Goal: Task Accomplishment & Management: Complete application form

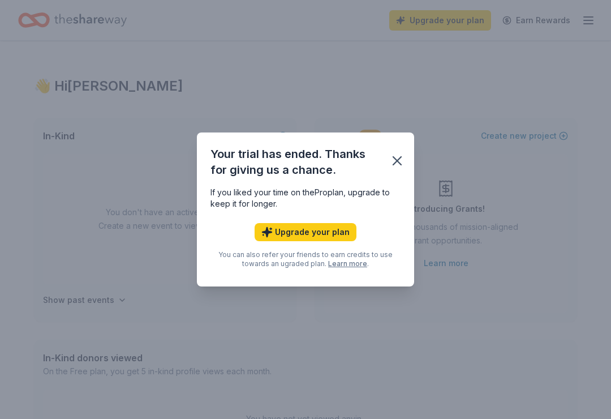
click at [401, 179] on div "Your trial has ended. Thanks for giving us a chance." at bounding box center [305, 159] width 217 height 54
click at [401, 184] on div "Your trial has ended. Thanks for giving us a chance." at bounding box center [305, 159] width 217 height 54
click at [391, 171] on button "button" at bounding box center [397, 160] width 25 height 25
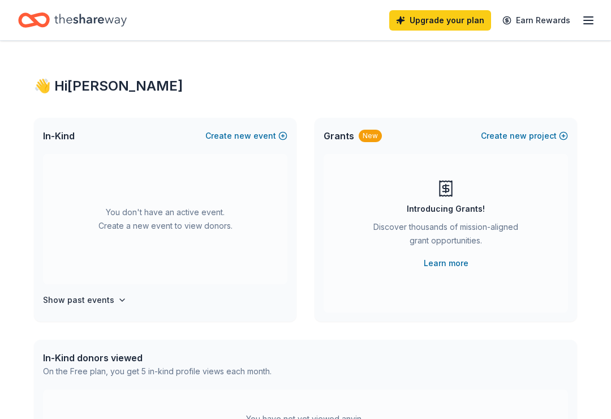
click at [266, 138] on button "Create new event" at bounding box center [246, 136] width 82 height 14
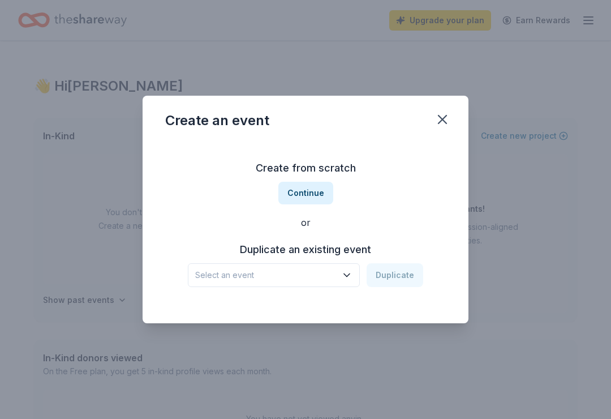
click at [327, 299] on div "Create from scratch Continue or Duplicate an existing event Select an event Dup…" at bounding box center [305, 223] width 281 height 164
click at [342, 295] on div "Create from scratch Continue or Duplicate an existing event Select an event Dup…" at bounding box center [305, 223] width 281 height 164
click at [352, 284] on button "Select an event" at bounding box center [274, 275] width 172 height 24
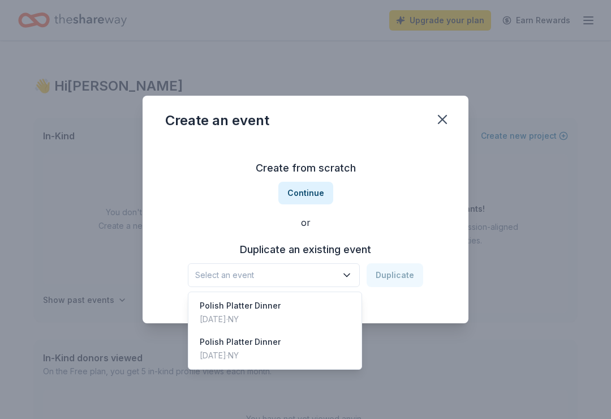
click at [266, 317] on div "[DATE] · [GEOGRAPHIC_DATA]" at bounding box center [240, 319] width 81 height 14
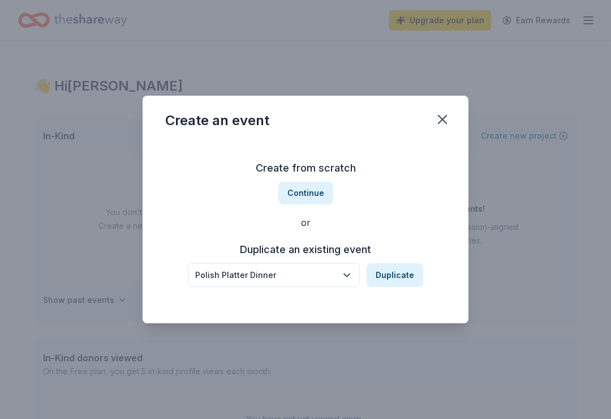
click at [397, 298] on div "Create from scratch Continue or Duplicate an existing event Polish Platter Dinn…" at bounding box center [305, 223] width 281 height 164
click at [404, 286] on button "Duplicate" at bounding box center [395, 275] width 57 height 24
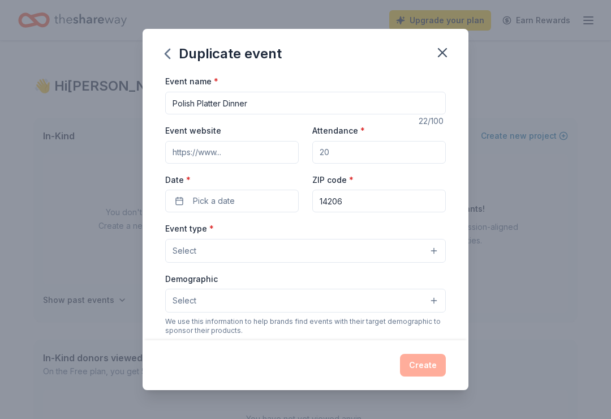
click at [392, 175] on div "ZIP code * 14206" at bounding box center [379, 193] width 134 height 40
click at [379, 170] on div "Event website Attendance * Date * Pick a date ZIP code * 14206" at bounding box center [305, 167] width 281 height 89
click at [392, 174] on div "ZIP code * 14206" at bounding box center [379, 193] width 134 height 40
click at [387, 174] on div "ZIP code * 14206" at bounding box center [379, 193] width 134 height 40
click at [341, 170] on div "Event website Attendance * Date * Pick a date ZIP code * 14206" at bounding box center [305, 167] width 281 height 89
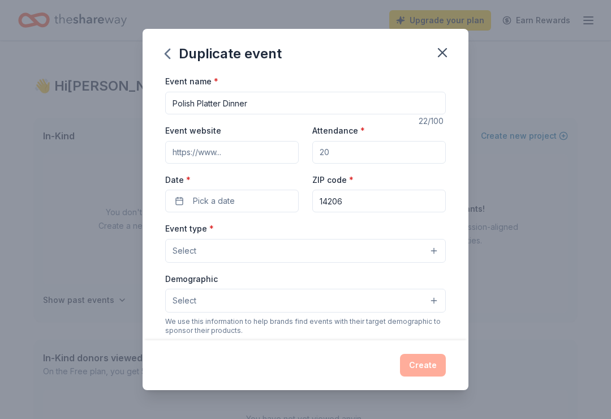
click at [325, 172] on div "Event website Attendance * Date * Pick a date ZIP code * 14206" at bounding box center [305, 167] width 281 height 89
click at [261, 221] on div "Event name * Polish Platter Dinner 22 /100 Event website Attendance * Date * Pi…" at bounding box center [305, 335] width 281 height 523
click at [216, 222] on div "Event name * Polish Platter Dinner 22 /100 Event website Attendance * Date * Pi…" at bounding box center [305, 335] width 281 height 523
click at [180, 223] on div "Event type * Select" at bounding box center [305, 241] width 281 height 41
click at [182, 220] on div "Event name * Polish Platter Dinner 22 /100 Event website Attendance * Date * Pi…" at bounding box center [305, 335] width 281 height 523
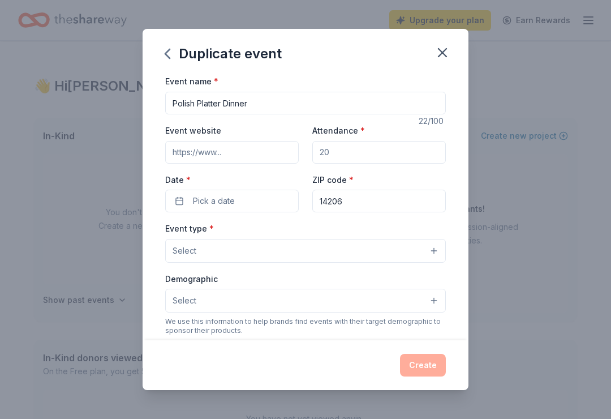
click at [181, 220] on div "Event name * Polish Platter Dinner 22 /100 Event website Attendance * Date * Pi…" at bounding box center [305, 335] width 281 height 523
click at [209, 221] on div "Event name * Polish Platter Dinner 22 /100 Event website Attendance * Date * Pi…" at bounding box center [305, 335] width 281 height 523
click at [251, 212] on button "Pick a date" at bounding box center [232, 201] width 134 height 23
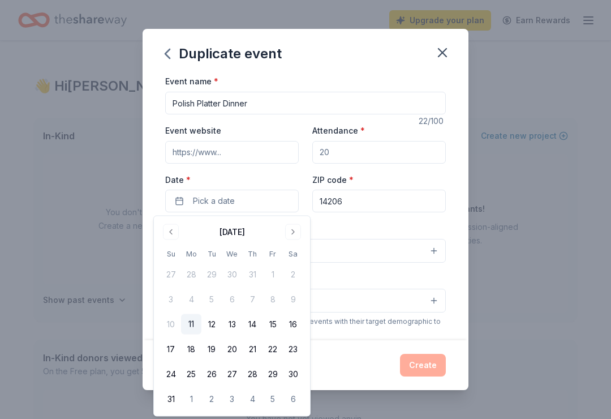
click at [295, 251] on th "Sa" at bounding box center [293, 254] width 20 height 12
click at [295, 248] on th "Sa" at bounding box center [293, 254] width 20 height 12
click at [289, 254] on th "Sa" at bounding box center [293, 254] width 20 height 12
click at [293, 249] on th "Sa" at bounding box center [293, 254] width 20 height 12
click at [290, 251] on th "Sa" at bounding box center [293, 254] width 20 height 12
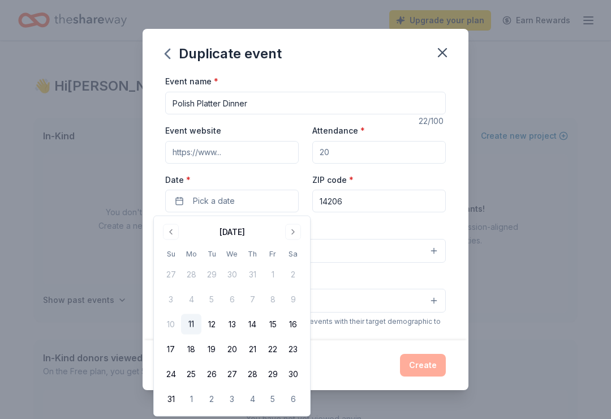
click at [292, 252] on th "Sa" at bounding box center [293, 254] width 20 height 12
click at [294, 252] on th "Sa" at bounding box center [293, 254] width 20 height 12
click at [295, 255] on th "Sa" at bounding box center [293, 254] width 20 height 12
click at [297, 247] on div "[DATE] Su Mo Tu We Th Fr Sa 27 28 29 30 31 1 2 3 4 5 6 7 8 9 10 11 12 13 14 15 …" at bounding box center [232, 316] width 143 height 186
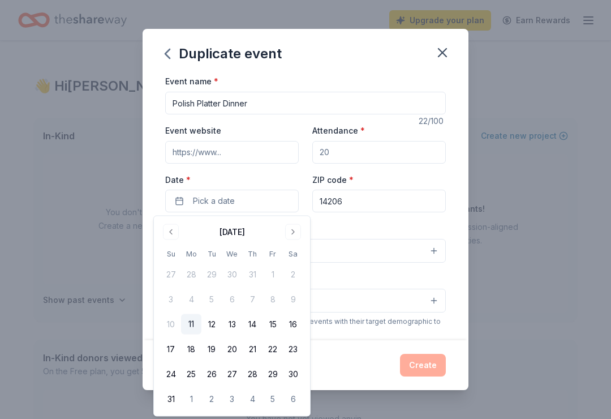
click at [293, 250] on th "Sa" at bounding box center [293, 254] width 20 height 12
click at [292, 250] on th "Sa" at bounding box center [293, 254] width 20 height 12
click at [294, 250] on th "Sa" at bounding box center [293, 254] width 20 height 12
click at [296, 252] on th "Sa" at bounding box center [293, 254] width 20 height 12
click at [295, 248] on th "Sa" at bounding box center [293, 254] width 20 height 12
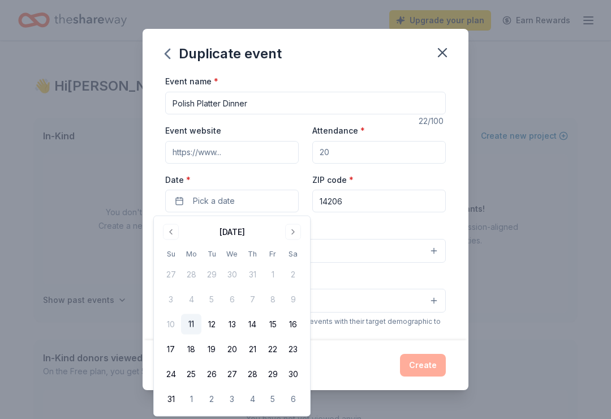
click at [292, 253] on th "Sa" at bounding box center [293, 254] width 20 height 12
click at [293, 251] on th "Sa" at bounding box center [293, 254] width 20 height 12
click at [294, 251] on th "Sa" at bounding box center [293, 254] width 20 height 12
click at [296, 246] on div "[DATE] Su Mo Tu We Th Fr Sa 27 28 29 30 31 1 2 3 4 5 6 7 8 9 10 11 12 13 14 15 …" at bounding box center [232, 316] width 143 height 186
click at [264, 197] on button "Pick a date" at bounding box center [232, 201] width 134 height 23
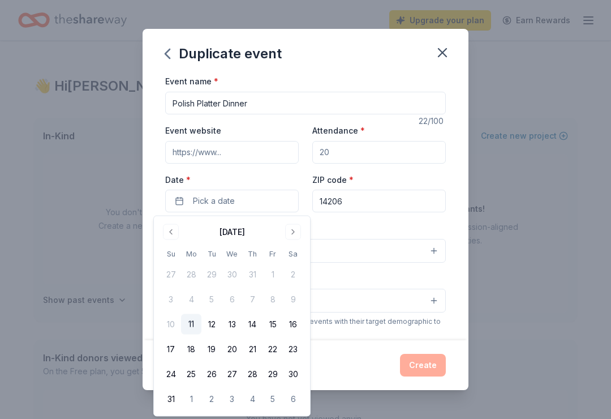
click at [443, 64] on button "button" at bounding box center [442, 52] width 25 height 25
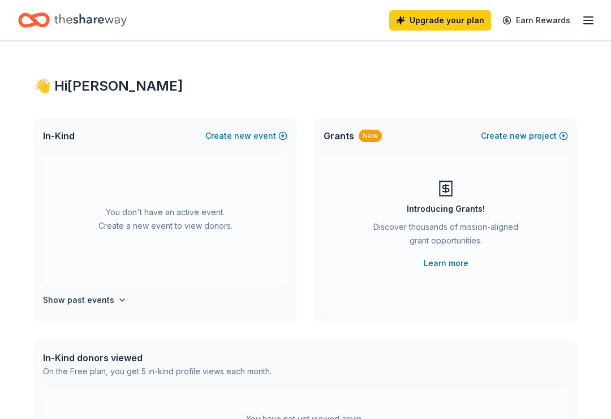
click at [265, 137] on button "Create new event" at bounding box center [246, 136] width 82 height 14
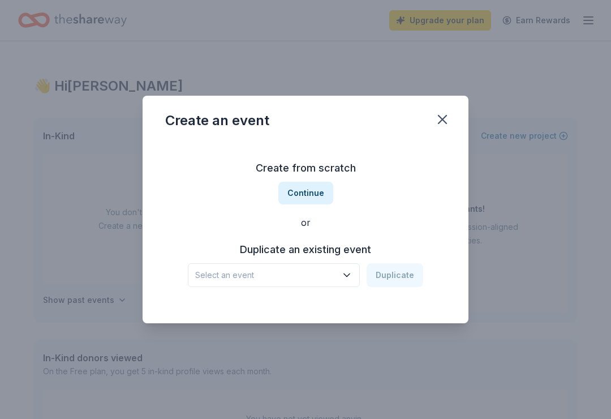
click at [319, 214] on div "Create from scratch Continue or Duplicate an existing event Select an event Dup…" at bounding box center [305, 223] width 281 height 164
click at [309, 210] on div "Create from scratch Continue or Duplicate an existing event Select an event Dup…" at bounding box center [305, 223] width 281 height 164
click at [310, 214] on div "Create from scratch Continue or Duplicate an existing event Select an event Dup…" at bounding box center [305, 223] width 281 height 164
click at [344, 303] on div "Create from scratch Continue or Duplicate an existing event Select an event Dup…" at bounding box center [305, 223] width 281 height 164
click at [312, 281] on span "Select an event" at bounding box center [265, 275] width 141 height 14
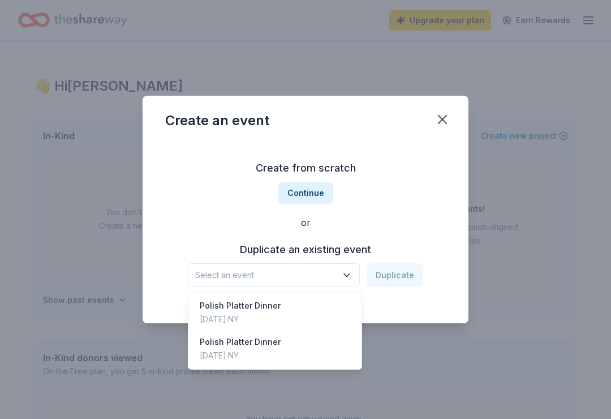
click at [267, 313] on div "[DATE] · [GEOGRAPHIC_DATA]" at bounding box center [240, 319] width 81 height 14
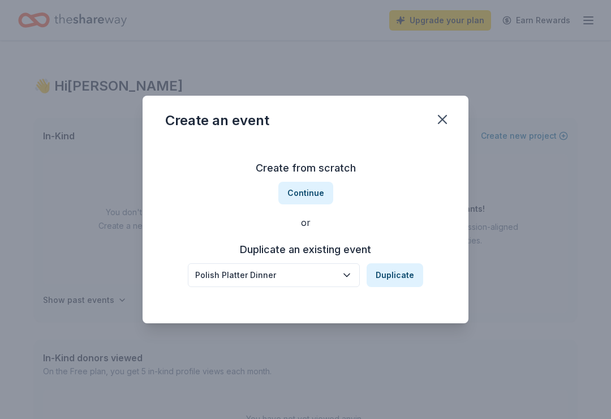
click at [396, 299] on div "Create from scratch Continue or Duplicate an existing event Polish Platter Dinn…" at bounding box center [305, 223] width 281 height 164
click at [399, 299] on div "Create from scratch Continue or Duplicate an existing event Polish Platter Dinn…" at bounding box center [305, 223] width 281 height 164
click at [398, 299] on div "Create from scratch Continue or Duplicate an existing event Polish Platter Dinn…" at bounding box center [305, 223] width 281 height 164
click at [407, 293] on div "Create from scratch Continue or Duplicate an existing event Polish Platter Dinn…" at bounding box center [305, 223] width 281 height 164
click at [407, 292] on div "Create from scratch Continue or Duplicate an existing event Polish Platter Dinn…" at bounding box center [305, 223] width 281 height 164
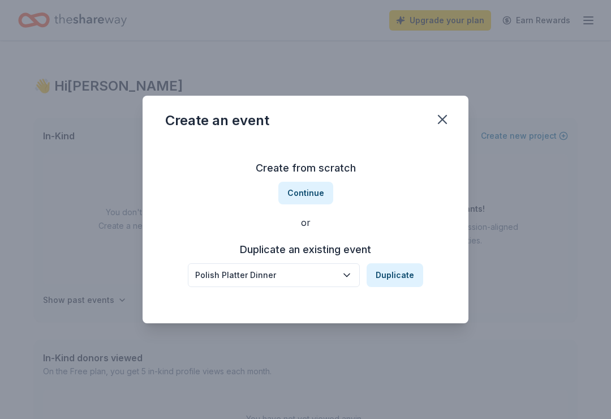
click at [402, 295] on div "Create from scratch Continue or Duplicate an existing event Polish Platter Dinn…" at bounding box center [305, 223] width 281 height 164
click at [340, 285] on button "Polish Platter Dinner" at bounding box center [274, 275] width 172 height 24
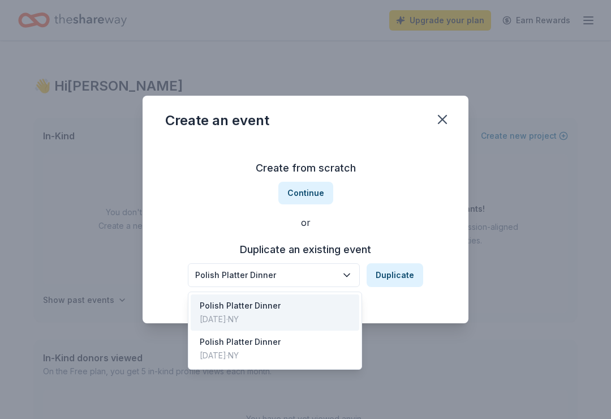
click at [325, 314] on div "Polish Platter Dinner [DATE] · [GEOGRAPHIC_DATA]" at bounding box center [275, 312] width 169 height 36
click at [401, 285] on button "Duplicate" at bounding box center [395, 275] width 57 height 24
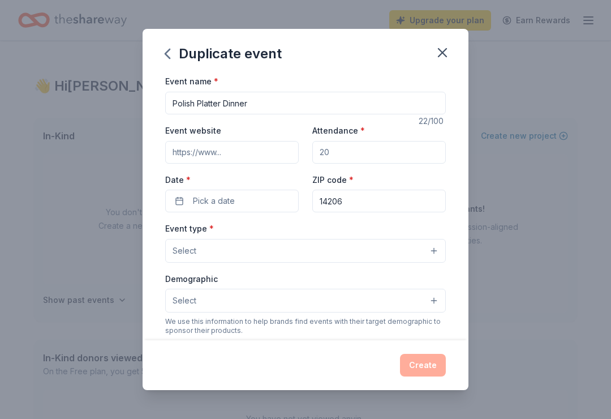
click at [405, 294] on button "Select" at bounding box center [305, 301] width 281 height 24
click at [355, 263] on button "Select" at bounding box center [305, 251] width 281 height 24
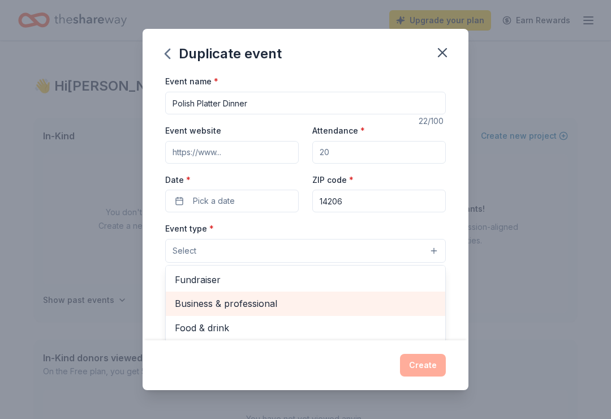
click at [217, 303] on span "Business & professional" at bounding box center [305, 303] width 261 height 15
click at [221, 300] on span "Food & drink" at bounding box center [305, 304] width 261 height 15
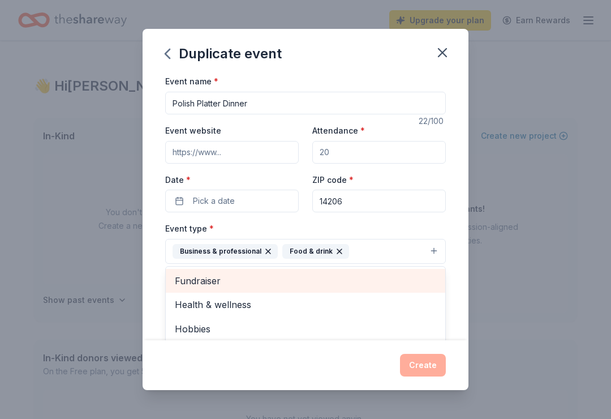
click at [261, 271] on div "Fundraiser" at bounding box center [306, 281] width 280 height 24
click at [334, 270] on div "Health & wellness" at bounding box center [306, 281] width 280 height 24
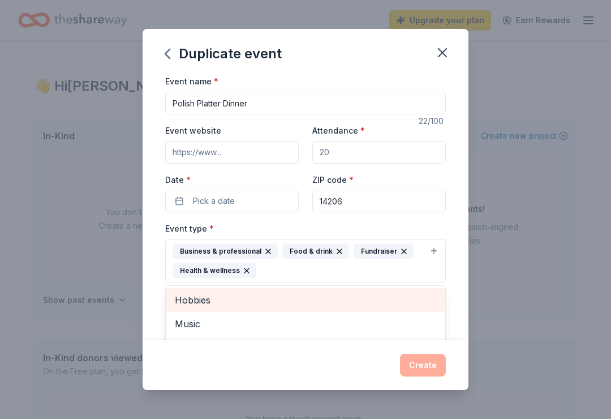
click at [264, 268] on div "Business & professional Food & drink Fundraiser Health & wellness" at bounding box center [299, 261] width 252 height 34
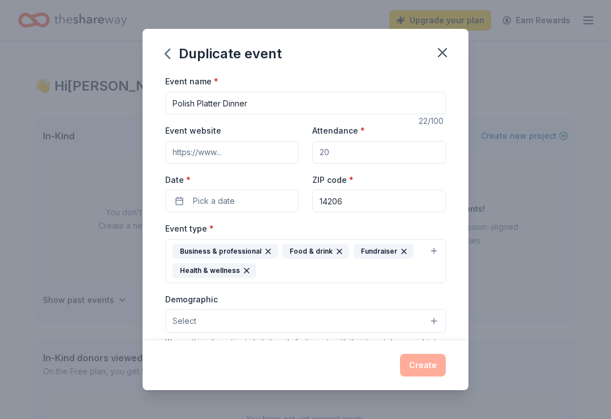
click at [246, 291] on div "Event type * Business & professional Food & drink Fundraiser Health & wellness …" at bounding box center [305, 350] width 281 height 259
click at [245, 291] on div "Event type * Business & professional Food & drink Fundraiser Health & wellness …" at bounding box center [305, 350] width 281 height 259
click at [248, 287] on div "Event type * Business & professional Food & drink Fundraiser Health & wellness …" at bounding box center [305, 350] width 281 height 259
click at [264, 267] on div "Business & professional Food & drink Fundraiser Health & wellness" at bounding box center [299, 261] width 252 height 34
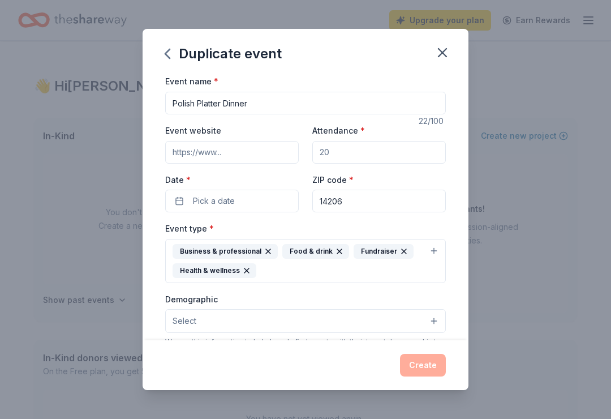
click at [329, 276] on div "Business & professional Food & drink Fundraiser Health & wellness" at bounding box center [299, 261] width 252 height 34
click at [266, 265] on div "Business & professional Food & drink Fundraiser Health & wellness" at bounding box center [299, 261] width 252 height 34
click at [263, 270] on div "Business & professional Food & drink Fundraiser Health & wellness" at bounding box center [299, 261] width 252 height 34
click at [264, 266] on div "Business & professional Food & drink Fundraiser Health & wellness" at bounding box center [299, 261] width 252 height 34
click at [439, 65] on button "button" at bounding box center [442, 52] width 25 height 25
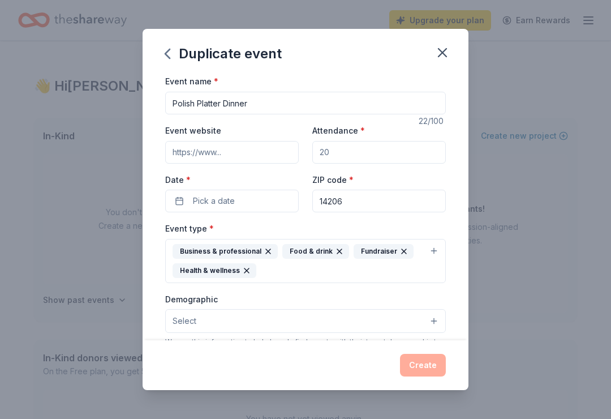
click at [442, 76] on div "Event name * Polish Platter Dinner" at bounding box center [305, 94] width 281 height 40
click at [266, 250] on icon "button" at bounding box center [268, 251] width 9 height 9
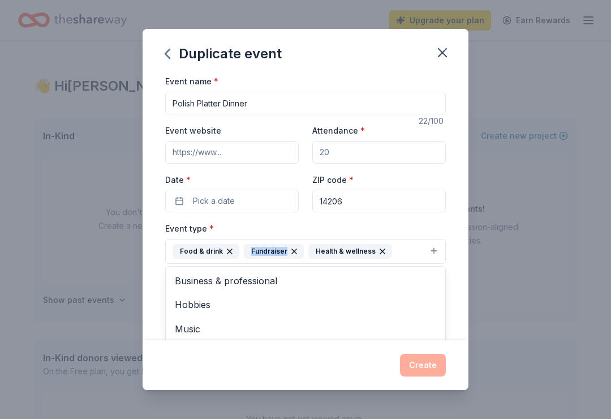
click at [220, 256] on div "Food & drink" at bounding box center [206, 251] width 67 height 15
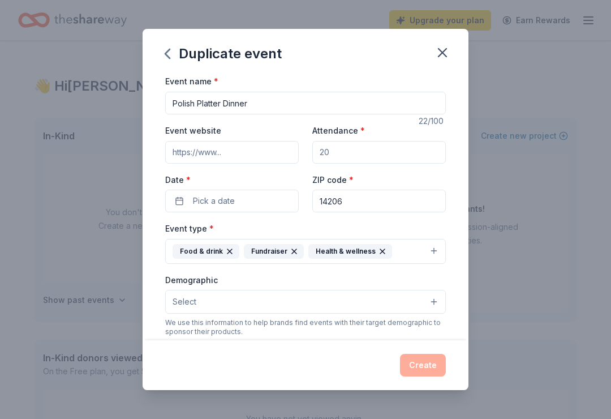
click at [220, 256] on div "Food & drink" at bounding box center [206, 251] width 67 height 15
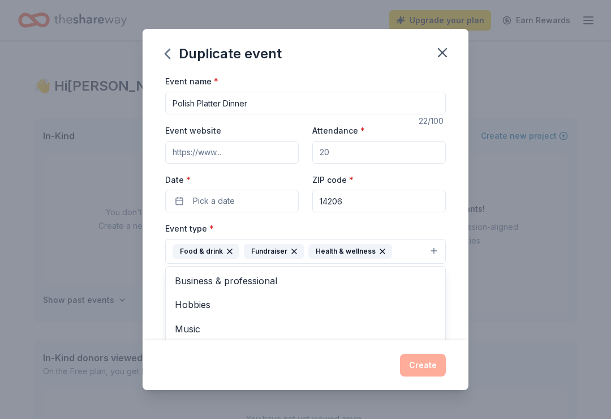
click at [229, 251] on icon "button" at bounding box center [229, 251] width 5 height 5
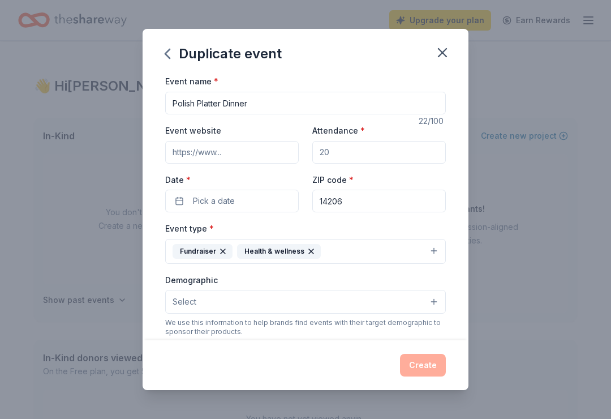
click at [228, 249] on div "Fundraiser" at bounding box center [203, 251] width 60 height 15
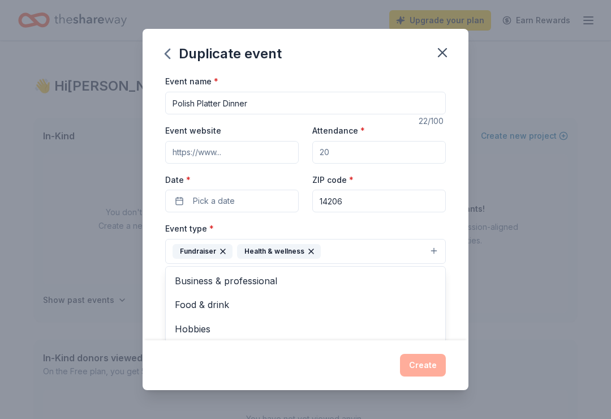
click at [308, 242] on button "Fundraiser Health & wellness" at bounding box center [305, 251] width 281 height 25
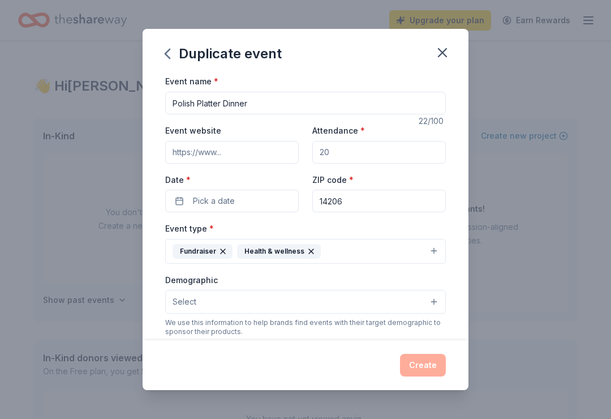
click at [309, 251] on icon "button" at bounding box center [311, 251] width 5 height 5
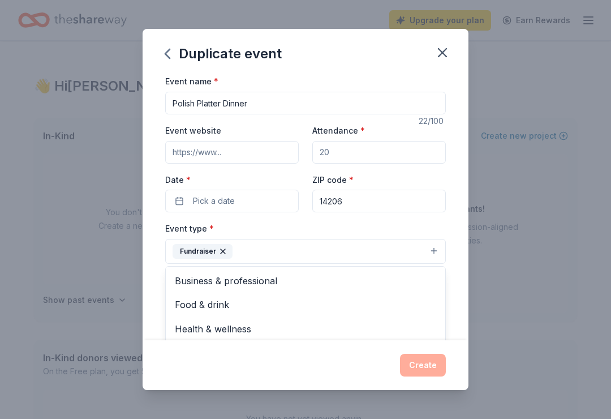
click at [312, 248] on button "Fundraiser" at bounding box center [305, 251] width 281 height 25
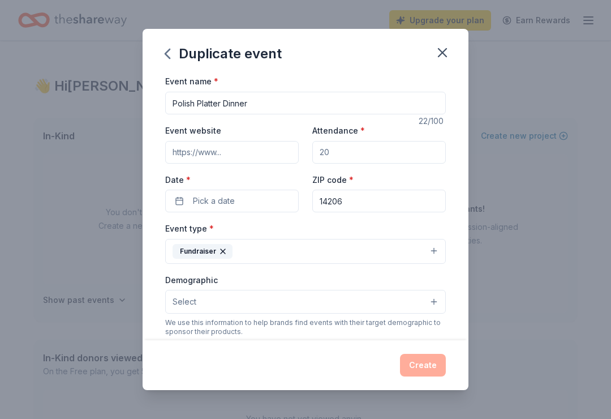
click at [243, 204] on button "Pick a date" at bounding box center [232, 201] width 134 height 23
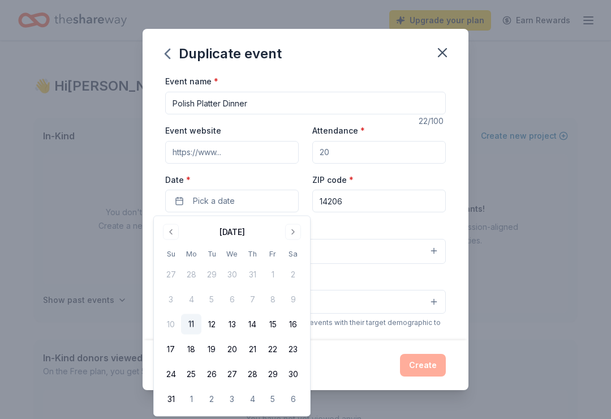
click at [300, 231] on button "Go to next month" at bounding box center [293, 232] width 16 height 16
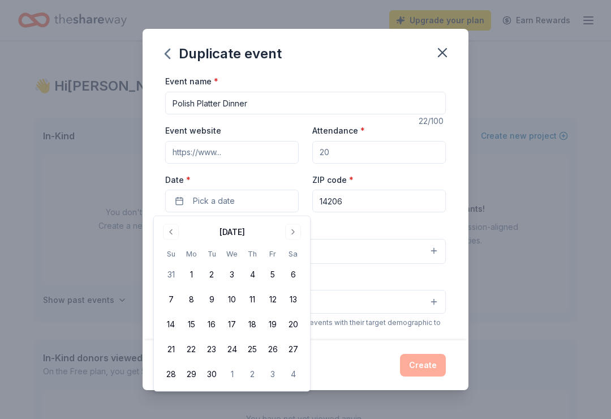
click at [297, 233] on button "Go to next month" at bounding box center [293, 232] width 16 height 16
click at [174, 346] on button "19" at bounding box center [171, 349] width 20 height 20
click at [348, 240] on button "Fundraiser" at bounding box center [305, 251] width 281 height 25
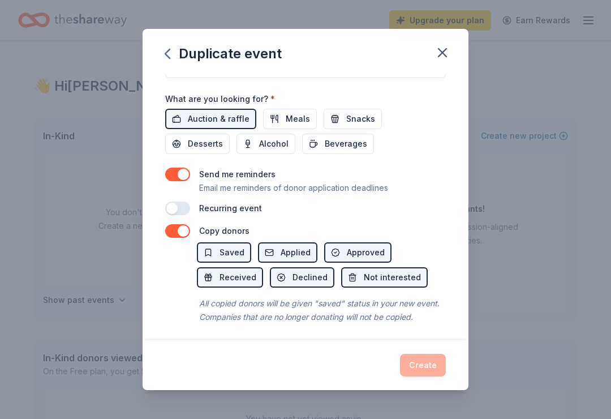
scroll to position [384, 0]
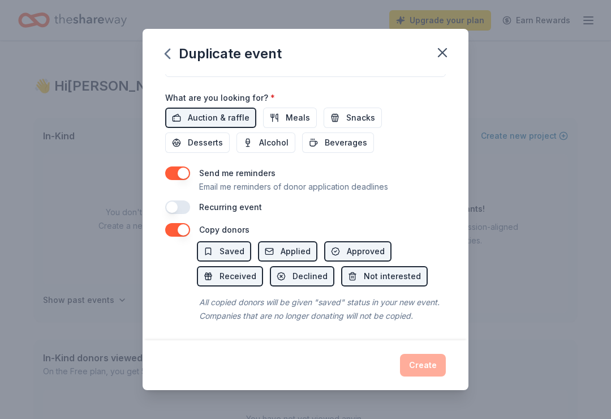
click at [437, 358] on div "Create" at bounding box center [305, 365] width 281 height 23
click at [436, 358] on div "Create" at bounding box center [305, 365] width 281 height 23
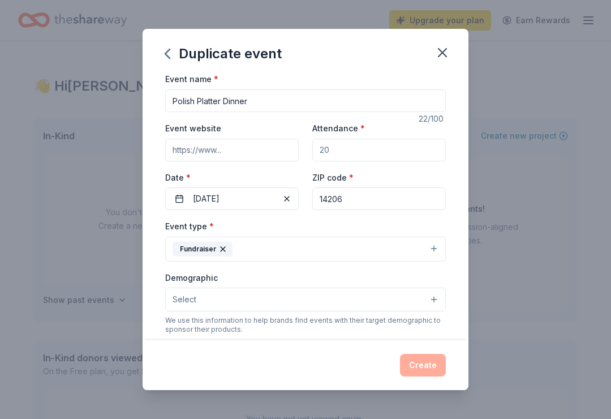
scroll to position [3, 0]
click at [376, 257] on button "Fundraiser" at bounding box center [305, 247] width 281 height 25
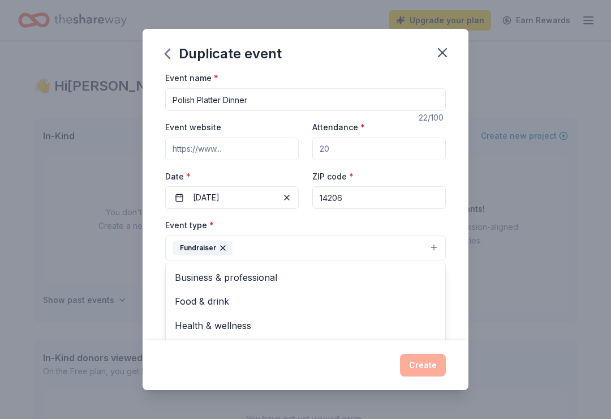
click at [385, 246] on button "Fundraiser" at bounding box center [305, 247] width 281 height 25
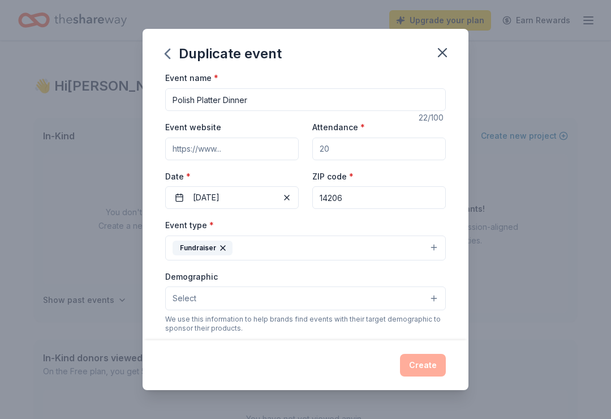
click at [433, 370] on div "Create" at bounding box center [305, 365] width 281 height 23
click at [420, 362] on div "Create" at bounding box center [305, 365] width 281 height 23
click at [404, 206] on input "14206" at bounding box center [379, 197] width 134 height 23
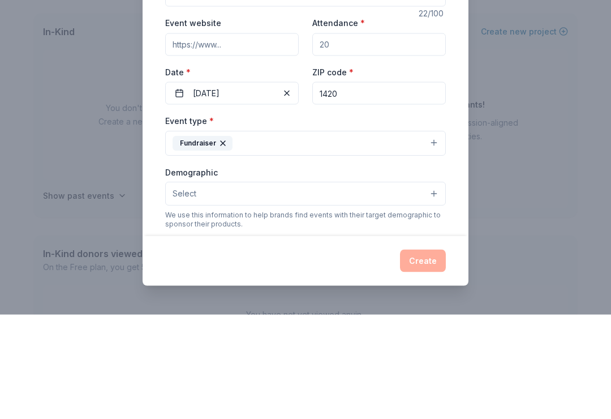
type input "14206"
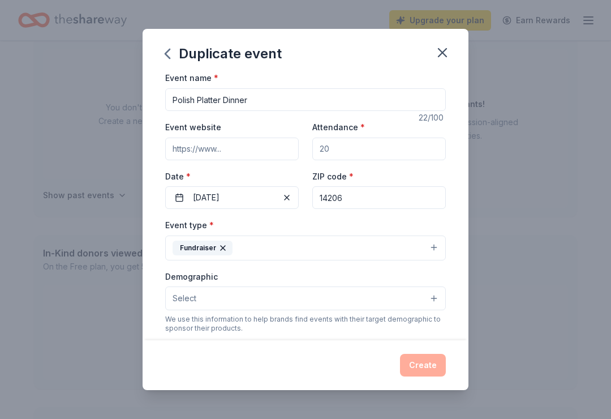
click at [427, 362] on div "Create" at bounding box center [305, 365] width 281 height 23
click at [394, 152] on input "Attendance *" at bounding box center [379, 149] width 134 height 23
click at [392, 147] on input "Attendance *" at bounding box center [379, 149] width 134 height 23
type input "200"
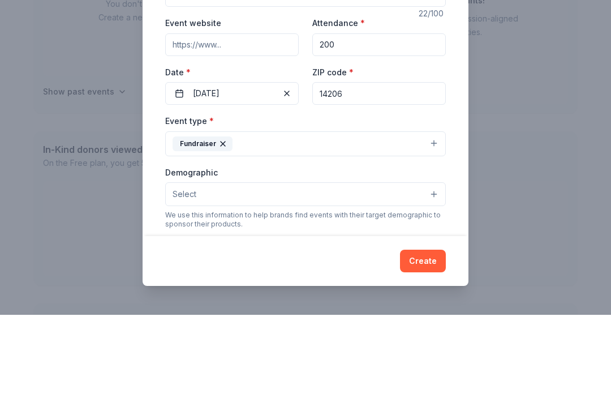
scroll to position [209, 0]
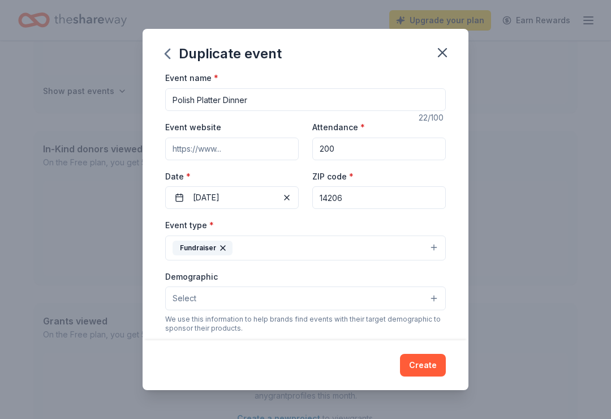
click at [432, 362] on button "Create" at bounding box center [423, 365] width 46 height 23
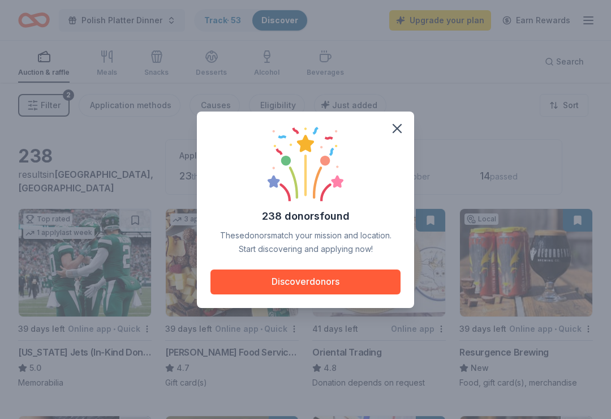
click at [334, 281] on button "Discover donors" at bounding box center [306, 281] width 190 height 25
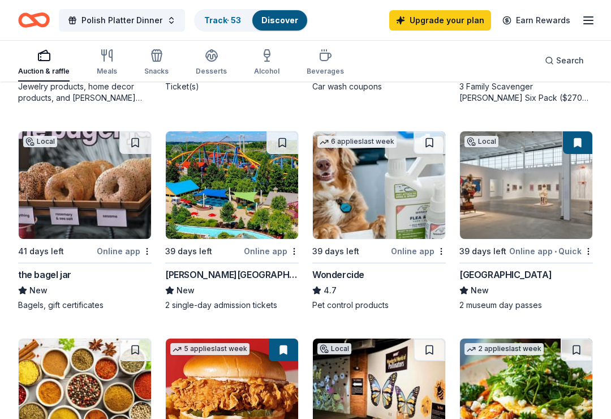
scroll to position [719, 0]
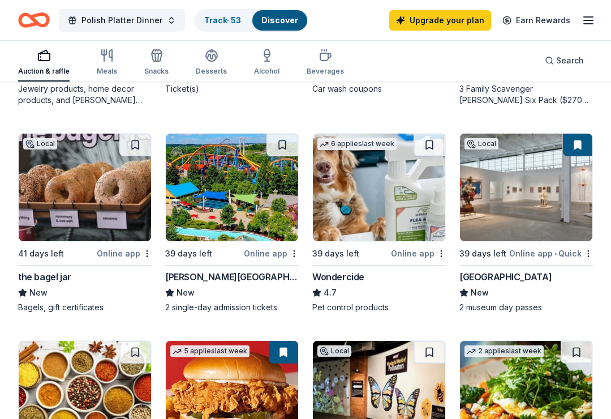
click at [68, 274] on div "the bagel jar" at bounding box center [44, 277] width 53 height 14
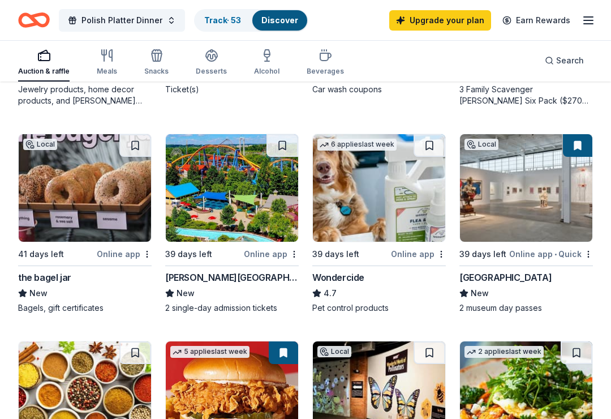
click at [597, 15] on div "Polish Platter Dinner Track · 53 Discover Upgrade your plan Earn Rewards" at bounding box center [305, 20] width 611 height 40
click at [591, 20] on line "button" at bounding box center [588, 20] width 9 height 0
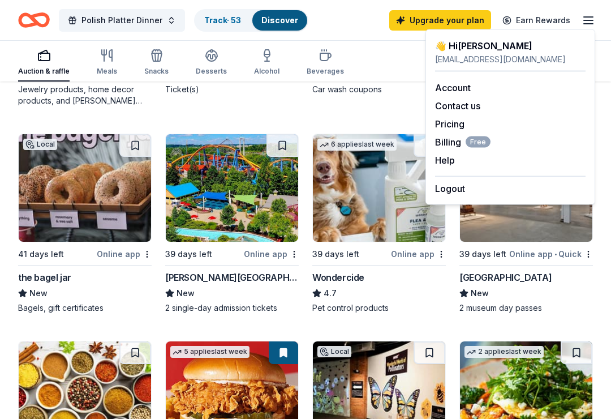
click at [457, 93] on link "Account" at bounding box center [453, 87] width 36 height 11
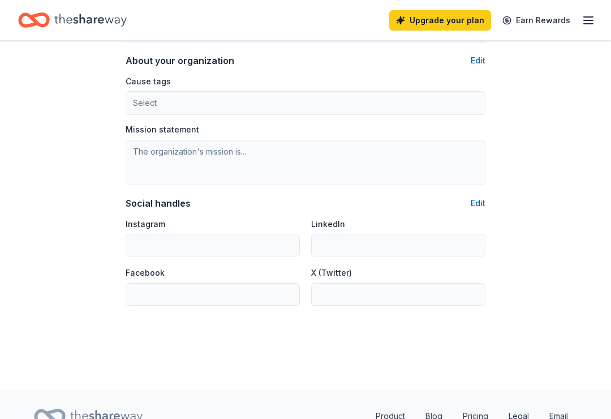
scroll to position [698, 0]
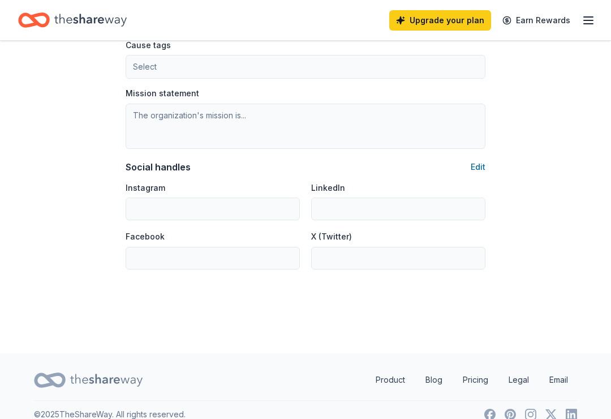
click at [100, 20] on icon "Home" at bounding box center [90, 20] width 72 height 12
click at [110, 4] on div "Upgrade your plan Earn Rewards" at bounding box center [305, 20] width 611 height 40
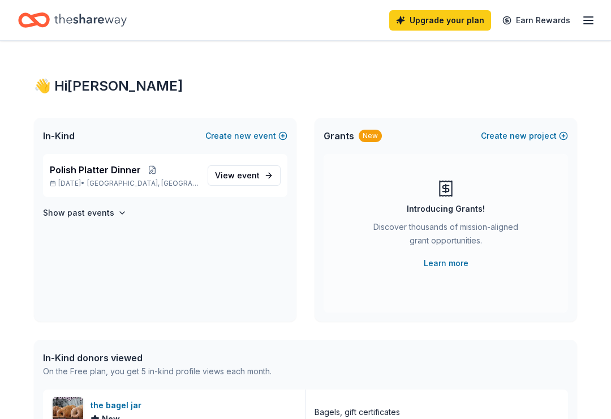
click at [89, 29] on icon "Home" at bounding box center [90, 19] width 72 height 23
click at [111, 180] on span "[GEOGRAPHIC_DATA], [GEOGRAPHIC_DATA]" at bounding box center [142, 183] width 111 height 9
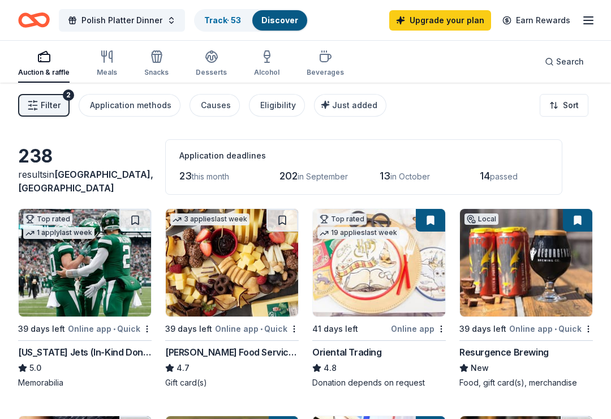
click at [324, 61] on icon "button" at bounding box center [326, 57] width 14 height 14
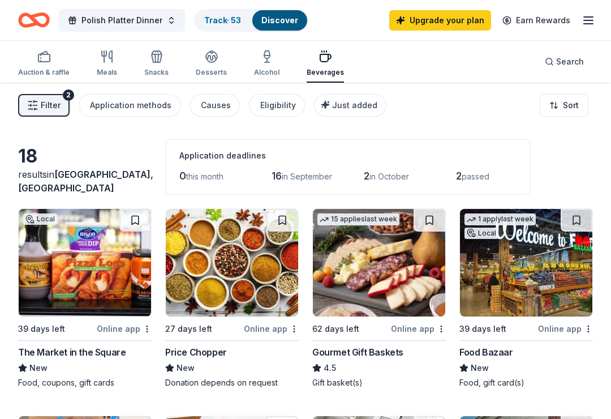
click at [226, 25] on link "Track · 53" at bounding box center [222, 20] width 37 height 10
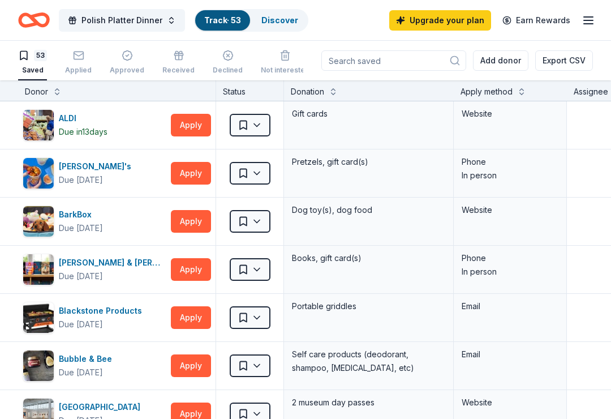
click at [77, 55] on icon "button" at bounding box center [79, 54] width 10 height 3
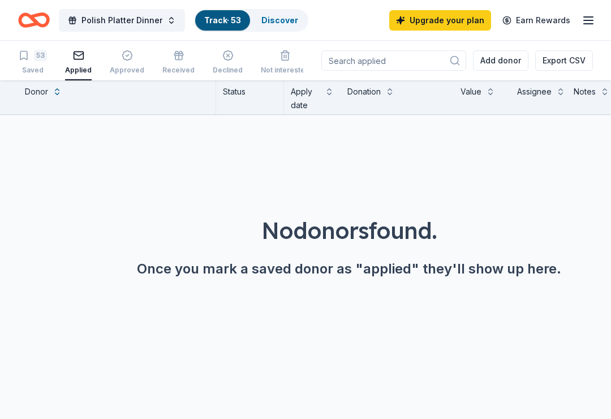
click at [117, 61] on div "button" at bounding box center [127, 55] width 35 height 11
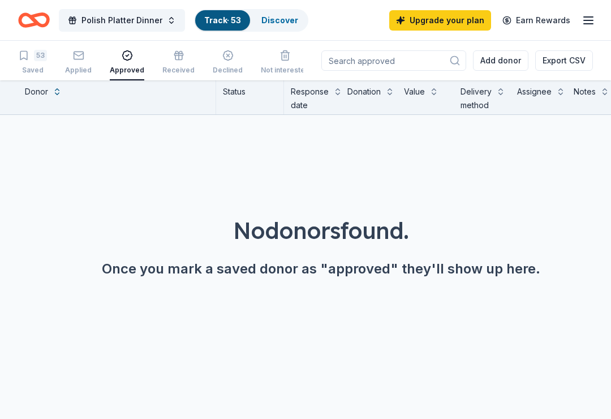
click at [32, 54] on div "53" at bounding box center [32, 55] width 29 height 11
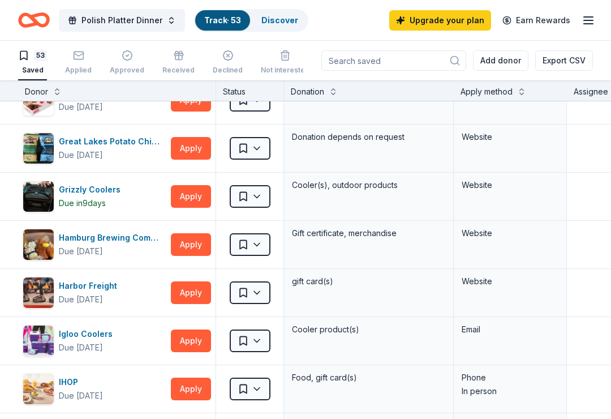
scroll to position [794, 0]
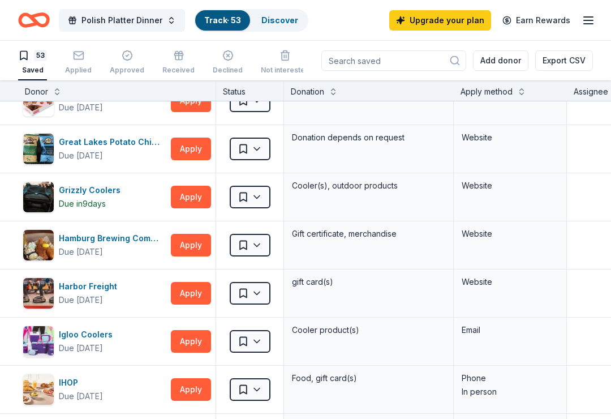
click at [104, 190] on div "Grizzly Coolers" at bounding box center [92, 190] width 66 height 14
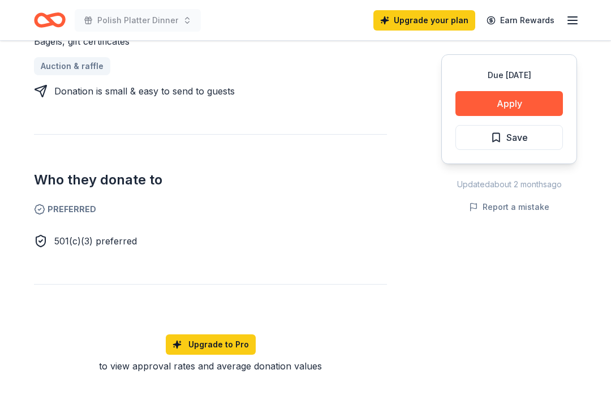
scroll to position [521, 0]
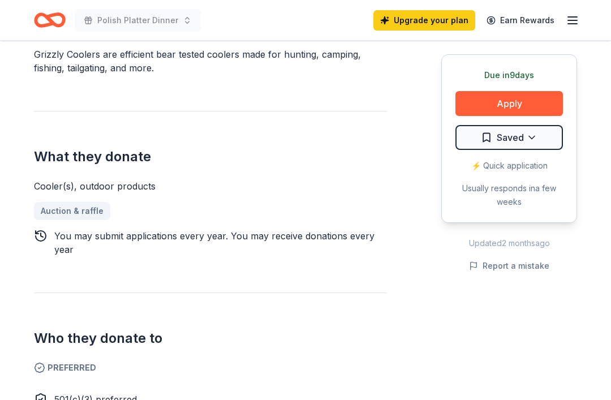
click at [546, 106] on button "Apply" at bounding box center [510, 103] width 108 height 25
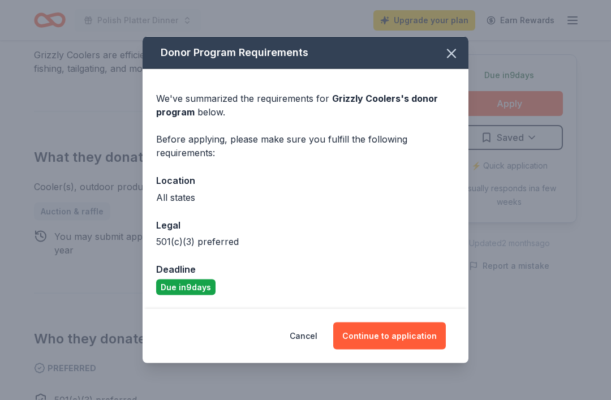
scroll to position [360, 0]
click at [411, 350] on button "Continue to application" at bounding box center [389, 336] width 113 height 27
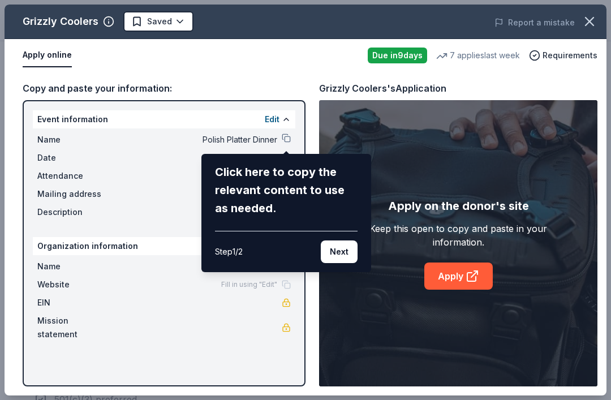
click at [346, 255] on button "Next" at bounding box center [339, 252] width 37 height 23
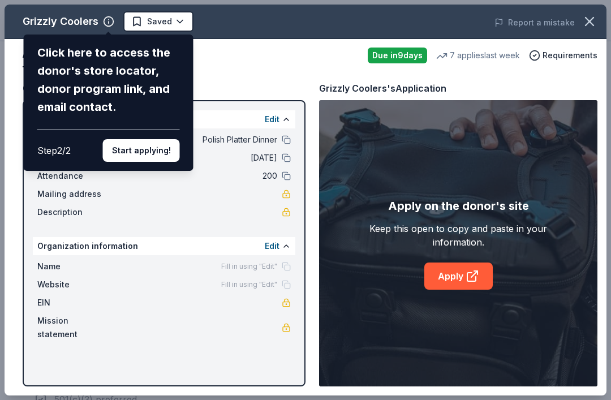
click at [159, 139] on button "Start applying!" at bounding box center [141, 150] width 77 height 23
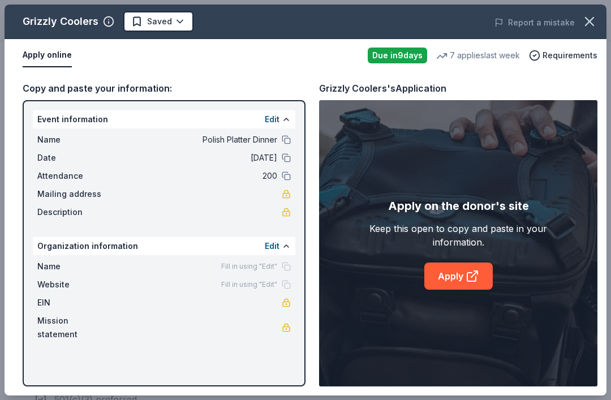
click at [286, 192] on link at bounding box center [286, 194] width 9 height 9
click at [473, 269] on icon at bounding box center [473, 276] width 14 height 14
